Goal: Navigation & Orientation: Find specific page/section

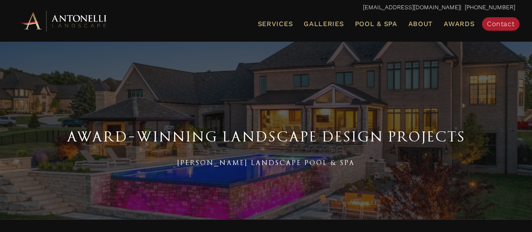
scroll to position [3, 0]
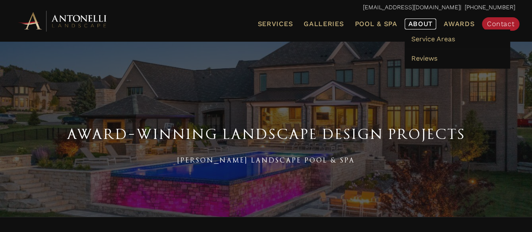
click at [413, 25] on span "About" at bounding box center [420, 24] width 25 height 7
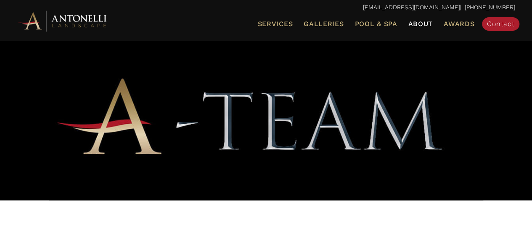
click at [67, 16] on img at bounding box center [63, 20] width 93 height 23
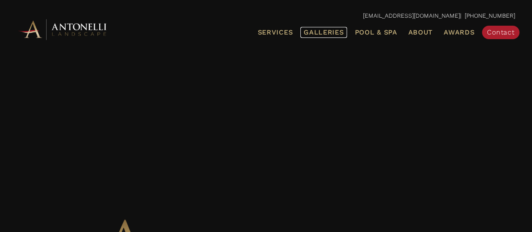
click at [323, 34] on span "Galleries" at bounding box center [324, 32] width 40 height 8
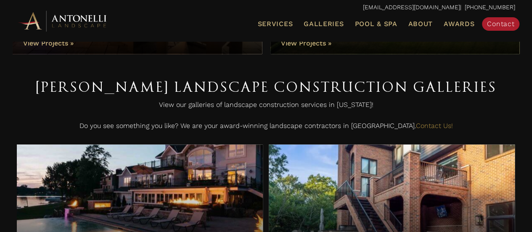
scroll to position [179, 0]
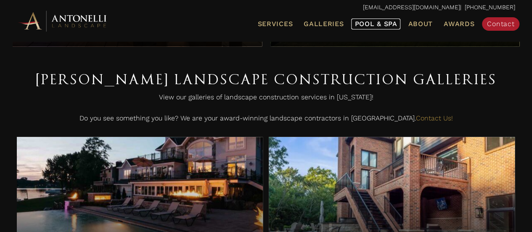
click at [379, 20] on span "Pool & Spa" at bounding box center [376, 24] width 42 height 8
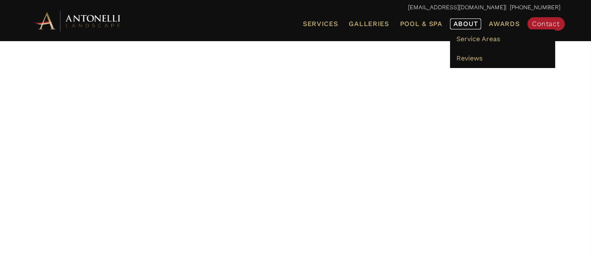
click at [467, 27] on span "About" at bounding box center [465, 24] width 25 height 7
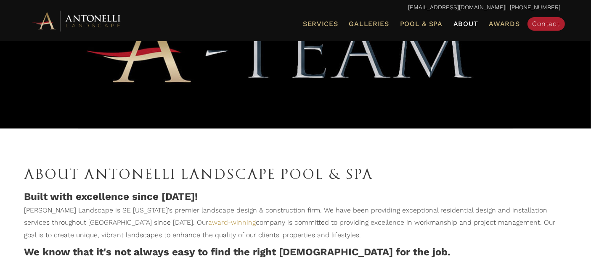
scroll to position [231, 0]
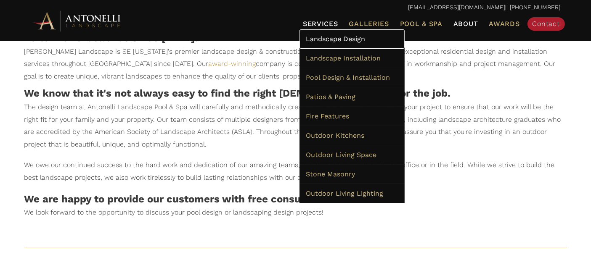
click at [323, 45] on link "Landscape Design" at bounding box center [352, 38] width 105 height 19
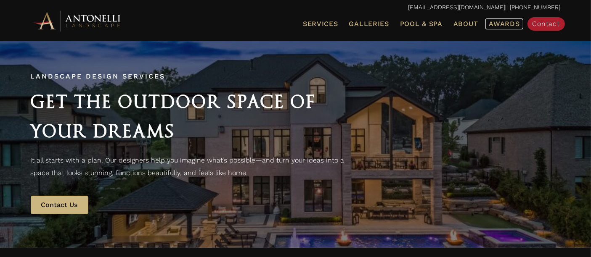
click at [504, 28] on link "Awards" at bounding box center [503, 24] width 37 height 11
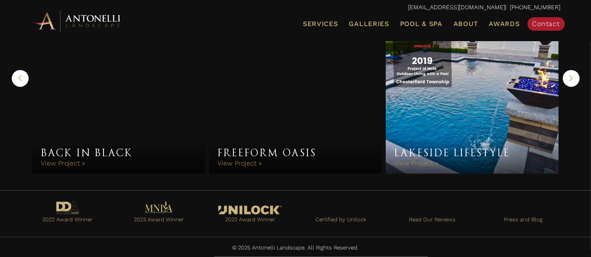
scroll to position [1061, 0]
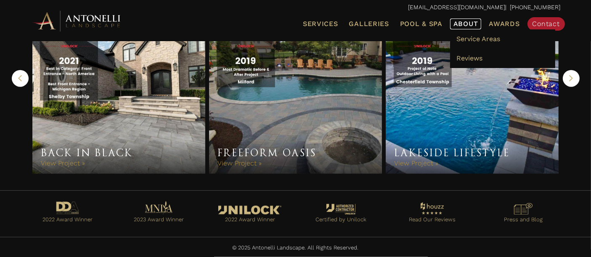
click at [461, 26] on span "About" at bounding box center [465, 24] width 25 height 7
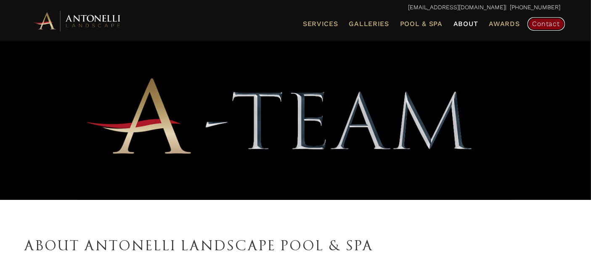
click at [537, 27] on span "Contact" at bounding box center [546, 24] width 27 height 8
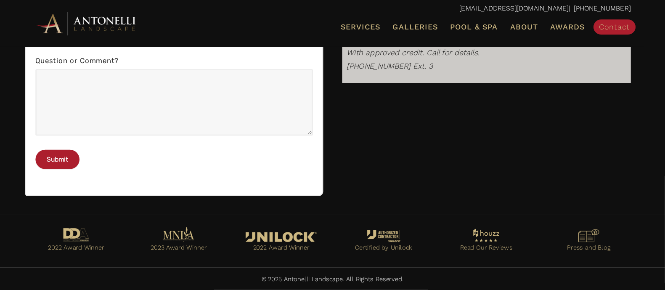
scroll to position [412, 0]
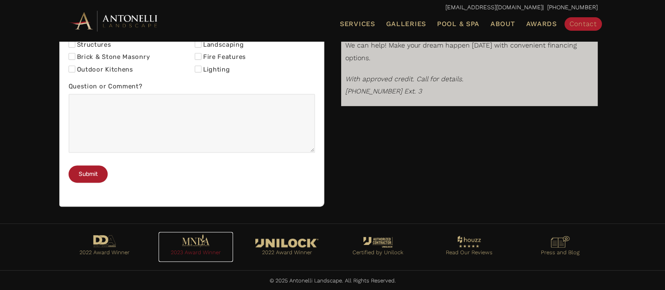
click at [206, 239] on link "Go to https://antonellilandscape.com/pool-and-spa/dont-stop-believing/" at bounding box center [196, 247] width 74 height 30
